Goal: Navigation & Orientation: Locate item on page

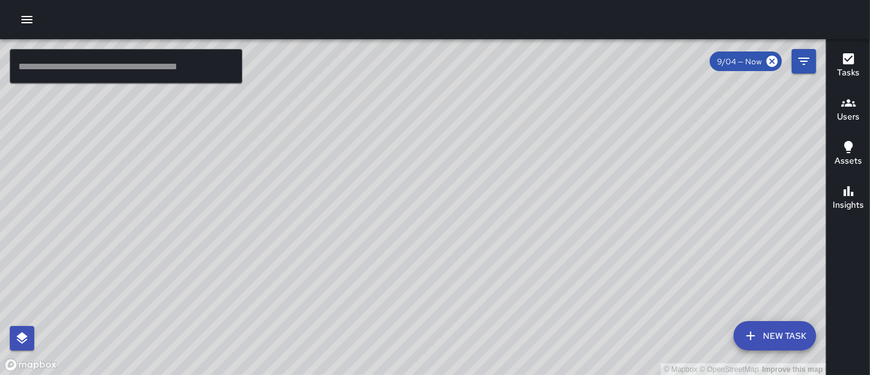
drag, startPoint x: 435, startPoint y: 169, endPoint x: 402, endPoint y: 303, distance: 138.1
click at [402, 303] on div "© Mapbox © OpenStreetMap Improve this map" at bounding box center [413, 207] width 826 height 336
drag, startPoint x: 431, startPoint y: 240, endPoint x: 389, endPoint y: 378, distance: 144.5
click at [389, 374] on html "© Mapbox © OpenStreetMap Improve this map ​ New Task 9/04 — Now Map Layers Task…" at bounding box center [435, 187] width 870 height 375
drag, startPoint x: 466, startPoint y: 212, endPoint x: 476, endPoint y: 340, distance: 128.3
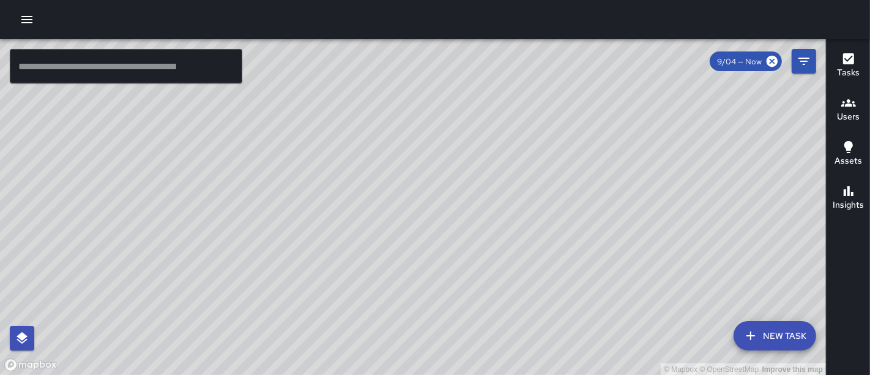
click at [476, 340] on div "© Mapbox © OpenStreetMap Improve this map" at bounding box center [413, 207] width 826 height 336
drag, startPoint x: 565, startPoint y: 276, endPoint x: 534, endPoint y: 334, distance: 65.2
click at [534, 334] on div "© Mapbox © OpenStreetMap Improve this map" at bounding box center [413, 207] width 826 height 336
drag, startPoint x: 520, startPoint y: 293, endPoint x: 566, endPoint y: 192, distance: 110.4
click at [566, 192] on div "© Mapbox © OpenStreetMap Improve this map" at bounding box center [413, 207] width 826 height 336
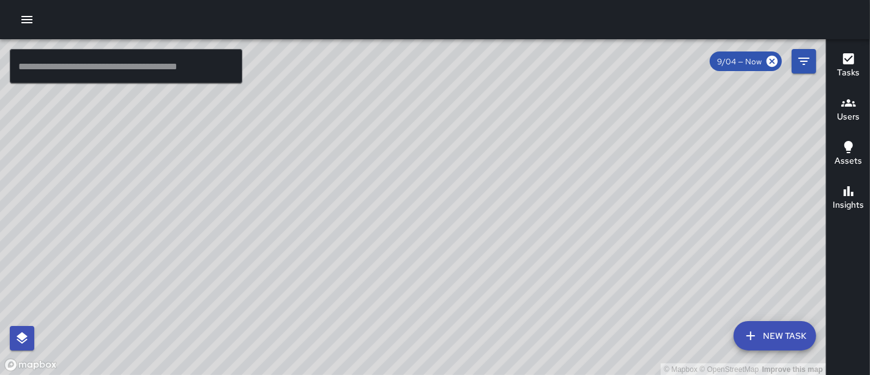
drag, startPoint x: 588, startPoint y: 184, endPoint x: 463, endPoint y: 229, distance: 132.6
click at [463, 229] on div "© Mapbox © OpenStreetMap Improve this map" at bounding box center [413, 207] width 826 height 336
drag, startPoint x: 540, startPoint y: 177, endPoint x: 454, endPoint y: 195, distance: 87.6
click at [454, 195] on div "© Mapbox © OpenStreetMap Improve this map" at bounding box center [413, 207] width 826 height 336
drag, startPoint x: 423, startPoint y: 153, endPoint x: 384, endPoint y: 164, distance: 40.1
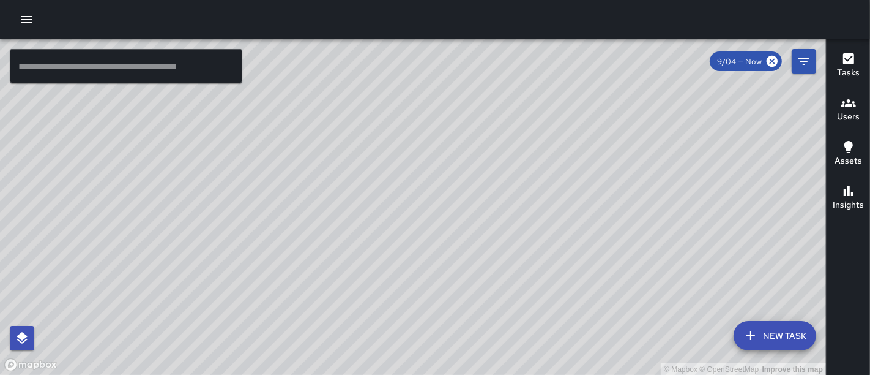
click at [384, 164] on div "© Mapbox © OpenStreetMap Improve this map" at bounding box center [413, 207] width 826 height 336
drag, startPoint x: 376, startPoint y: 122, endPoint x: 440, endPoint y: 193, distance: 95.4
click at [440, 193] on div "© Mapbox © OpenStreetMap Improve this map" at bounding box center [413, 207] width 826 height 336
drag, startPoint x: 447, startPoint y: 168, endPoint x: 369, endPoint y: 189, distance: 81.7
click at [369, 189] on div "© Mapbox © OpenStreetMap Improve this map" at bounding box center [413, 207] width 826 height 336
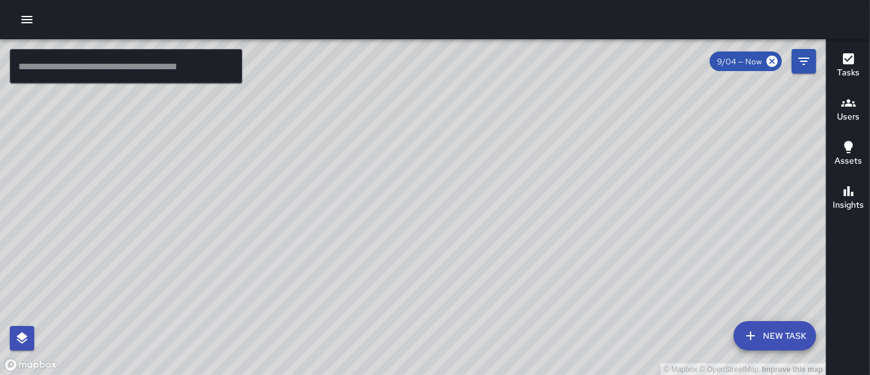
drag, startPoint x: 369, startPoint y: 189, endPoint x: 417, endPoint y: 137, distance: 71.5
click at [417, 137] on div "© Mapbox © OpenStreetMap Improve this map" at bounding box center [413, 207] width 826 height 336
drag, startPoint x: 351, startPoint y: 182, endPoint x: 254, endPoint y: 149, distance: 102.2
click at [254, 149] on div "© Mapbox © OpenStreetMap Improve this map" at bounding box center [413, 207] width 826 height 336
drag, startPoint x: 346, startPoint y: 129, endPoint x: 297, endPoint y: 185, distance: 74.6
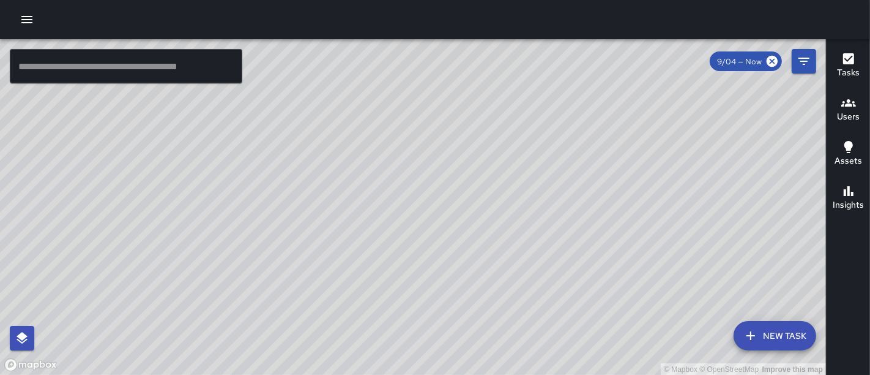
click at [297, 185] on div "© Mapbox © OpenStreetMap Improve this map" at bounding box center [413, 207] width 826 height 336
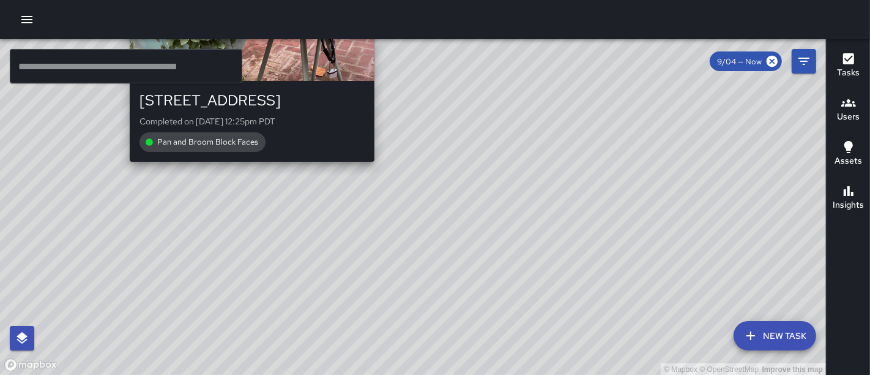
drag, startPoint x: 138, startPoint y: 201, endPoint x: 226, endPoint y: 181, distance: 89.8
click at [231, 176] on div "© Mapbox © OpenStreetMap Improve this map DB [PERSON_NAME][GEOGRAPHIC_DATA][STR…" at bounding box center [413, 207] width 826 height 336
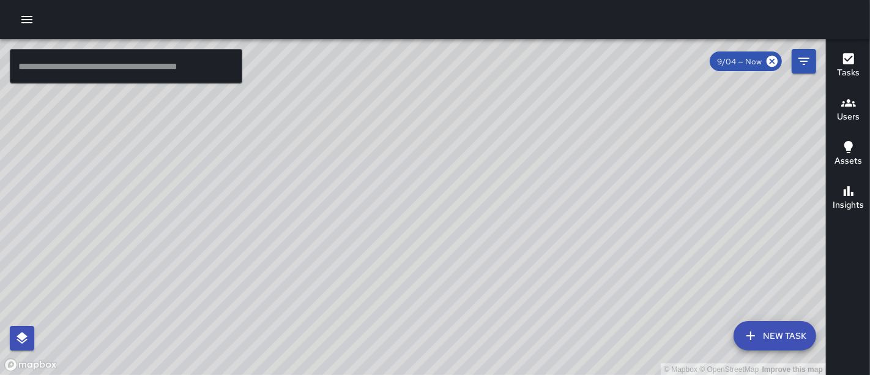
drag, startPoint x: 274, startPoint y: 182, endPoint x: 244, endPoint y: 238, distance: 63.8
click at [244, 238] on div "© Mapbox © OpenStreetMap Improve this map" at bounding box center [413, 207] width 826 height 336
drag, startPoint x: 226, startPoint y: 286, endPoint x: 236, endPoint y: 280, distance: 11.2
click at [225, 301] on div "© Mapbox © OpenStreetMap Improve this map" at bounding box center [413, 207] width 826 height 336
drag, startPoint x: 295, startPoint y: 235, endPoint x: 236, endPoint y: 233, distance: 58.8
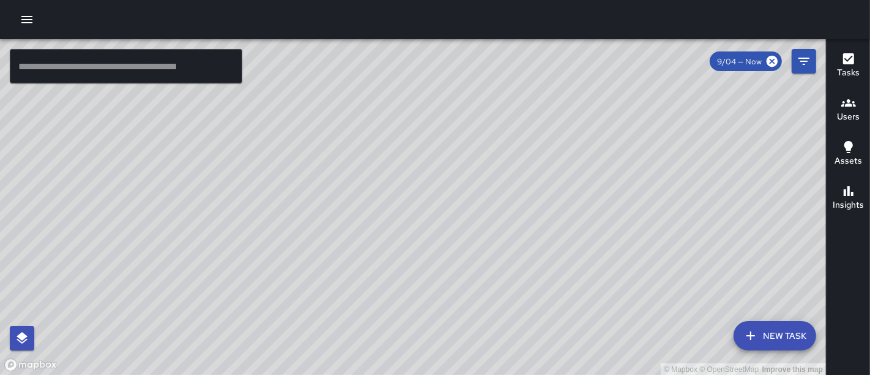
click at [236, 233] on div "© Mapbox © OpenStreetMap Improve this map" at bounding box center [413, 207] width 826 height 336
drag, startPoint x: 252, startPoint y: 245, endPoint x: 329, endPoint y: 127, distance: 141.4
click at [329, 127] on div "© Mapbox © OpenStreetMap Improve this map" at bounding box center [413, 207] width 826 height 336
